Goal: Navigation & Orientation: Understand site structure

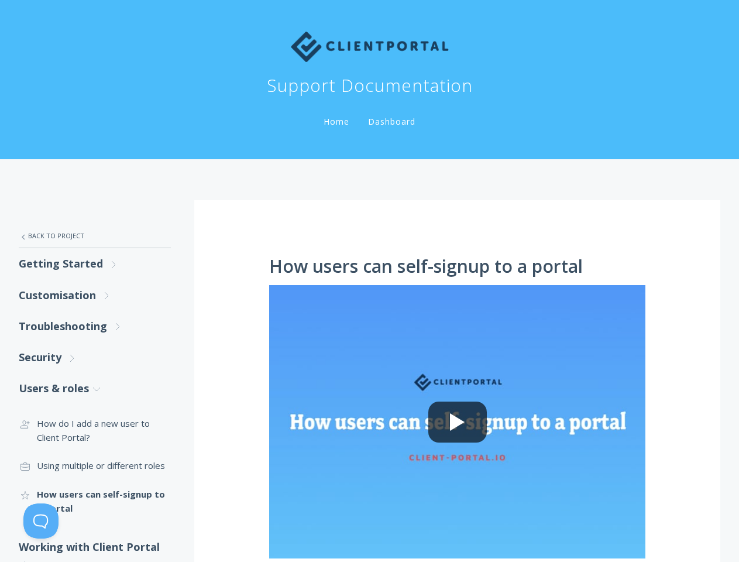
click at [41, 521] on button at bounding box center [40, 521] width 35 height 35
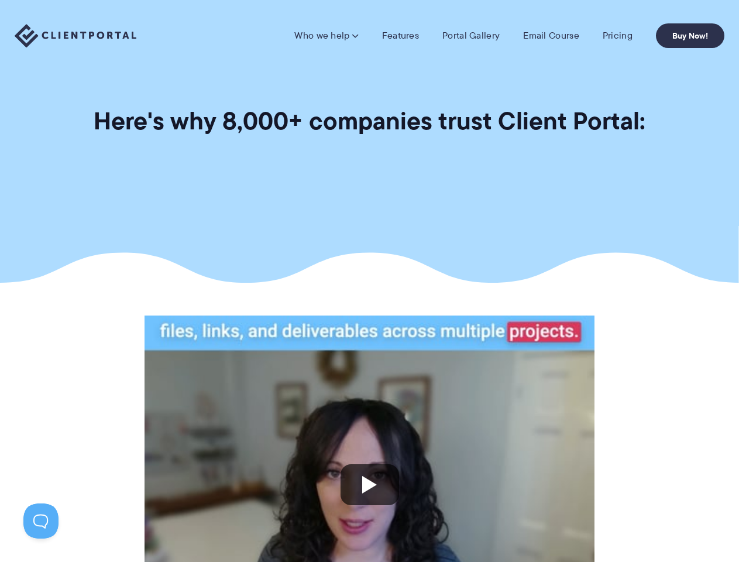
click at [369, 281] on section "Here's why 8,000+ companies trust Client Portal:" at bounding box center [369, 141] width 739 height 283
click at [328, 36] on link "Who we help" at bounding box center [326, 36] width 64 height 12
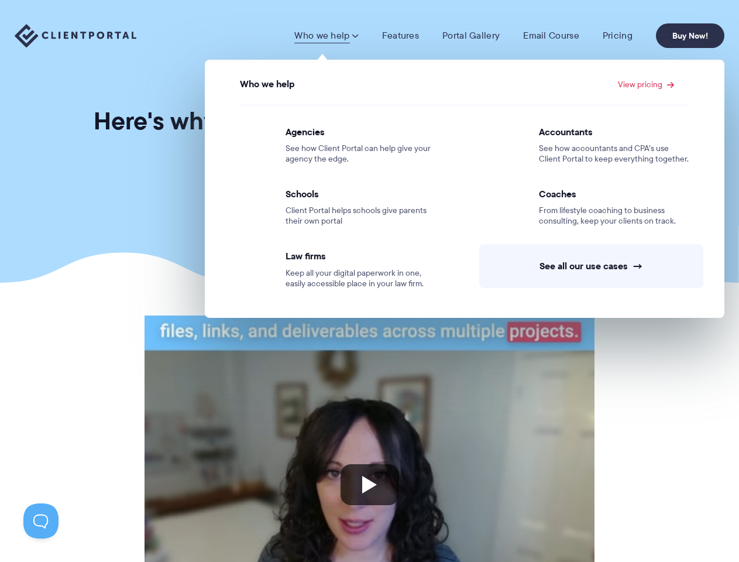
click at [41, 521] on button at bounding box center [40, 521] width 35 height 35
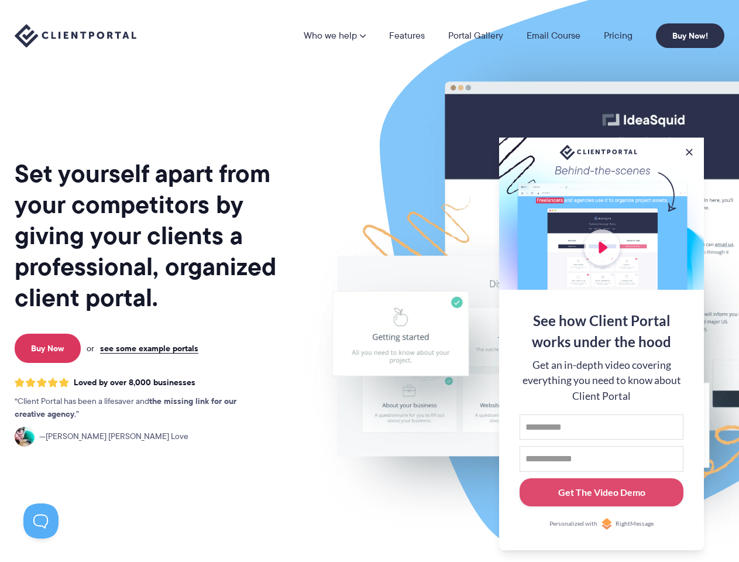
click at [369, 281] on img at bounding box center [611, 289] width 656 height 561
click at [335, 36] on link "Who we help" at bounding box center [335, 35] width 62 height 9
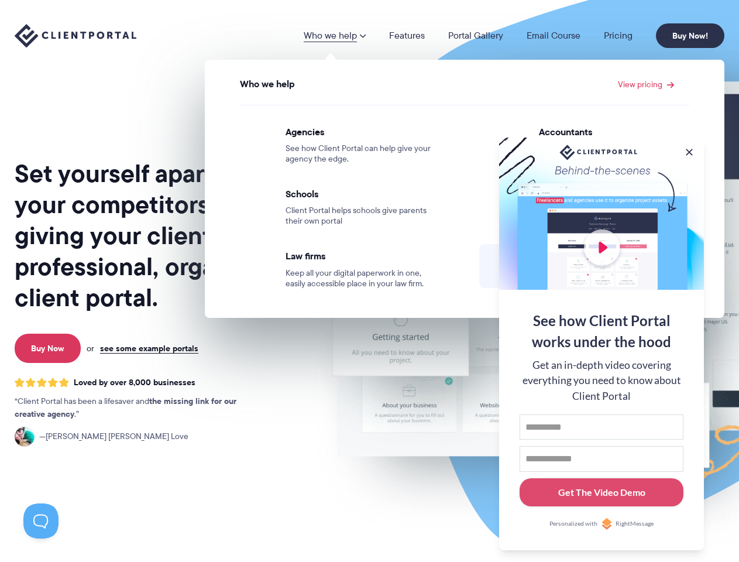
click at [690, 150] on button at bounding box center [690, 152] width 12 height 12
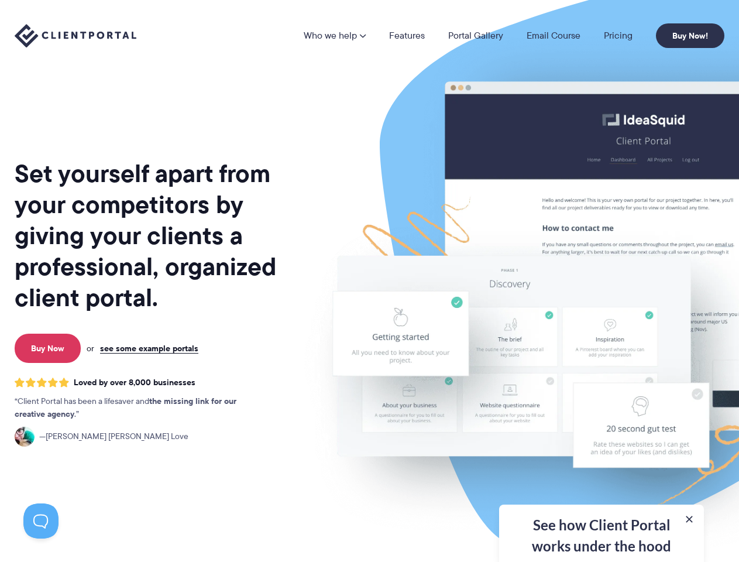
click at [602, 342] on img at bounding box center [611, 289] width 656 height 561
click at [41, 521] on button at bounding box center [40, 521] width 35 height 35
